Goal: Transaction & Acquisition: Purchase product/service

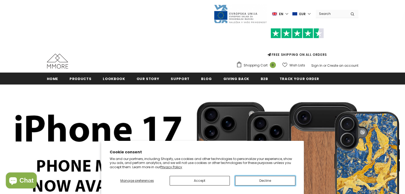
click at [264, 181] on button "Decline" at bounding box center [265, 181] width 60 height 10
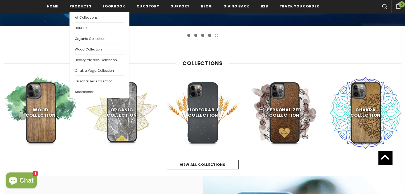
scroll to position [215, 0]
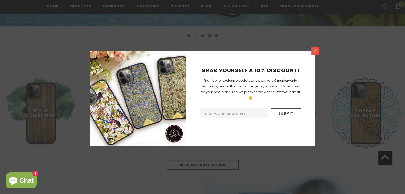
click at [317, 51] on icon at bounding box center [315, 51] width 5 height 5
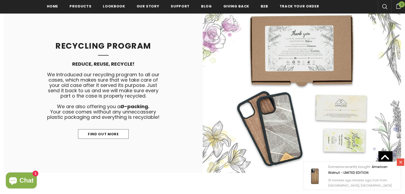
scroll to position [2439, 0]
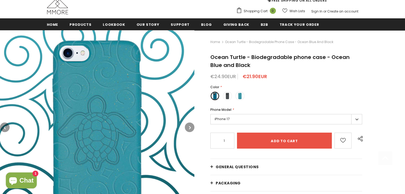
scroll to position [66, 0]
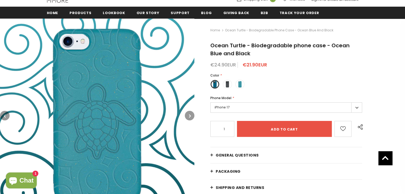
click at [353, 109] on label "iPhone 17" at bounding box center [286, 107] width 152 height 10
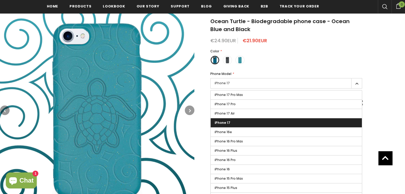
scroll to position [91, 0]
click at [275, 64] on div "Color * Deep Sea Blue" at bounding box center [286, 58] width 152 height 19
